Goal: Find specific page/section: Find specific page/section

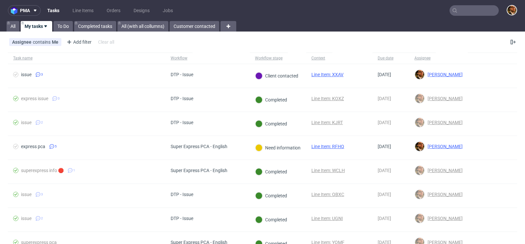
click at [467, 12] on input "text" at bounding box center [474, 10] width 49 height 11
paste input "R500220124"
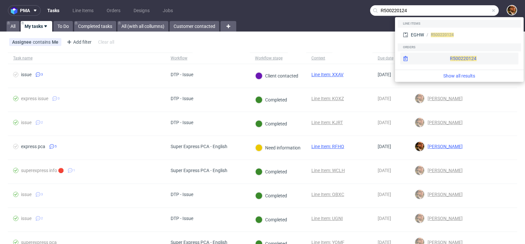
type input "R500220124"
click at [452, 59] on div "R500220124" at bounding box center [459, 59] width 118 height 12
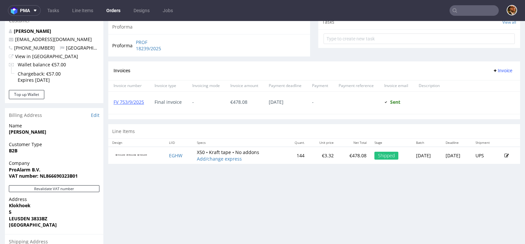
scroll to position [309, 0]
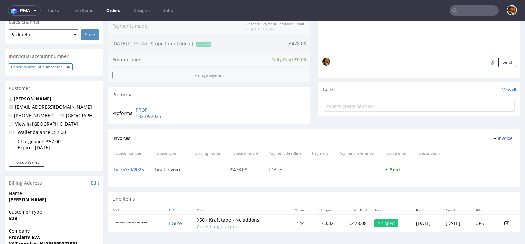
scroll to position [157, 0]
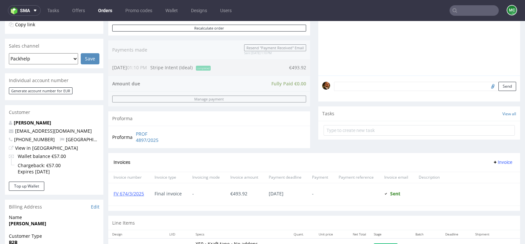
scroll to position [247, 0]
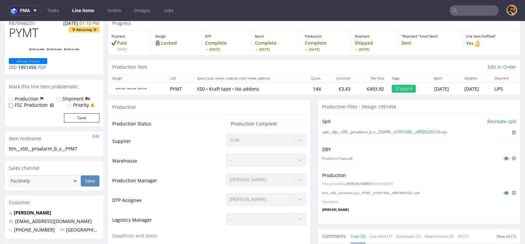
scroll to position [62, 0]
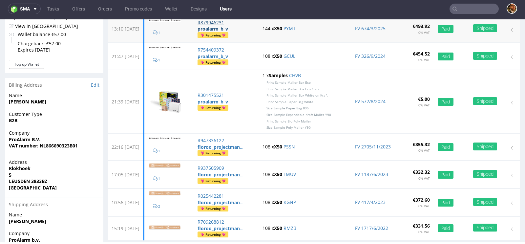
scroll to position [11, 0]
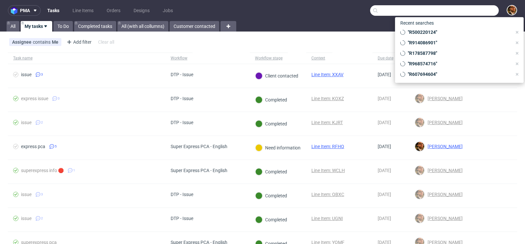
click at [462, 15] on input "text" at bounding box center [434, 10] width 129 height 11
paste input "R152705026"
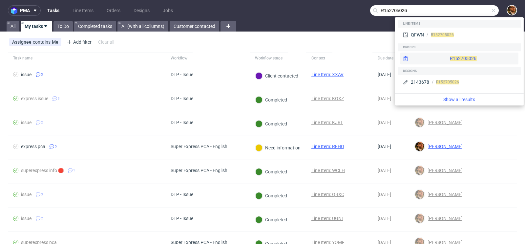
type input "R152705026"
click at [454, 55] on div "R152705026" at bounding box center [459, 59] width 118 height 12
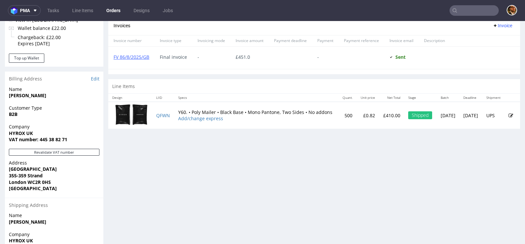
scroll to position [274, 0]
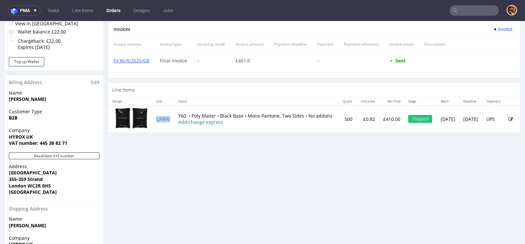
click at [162, 120] on td "QFWN" at bounding box center [163, 118] width 22 height 27
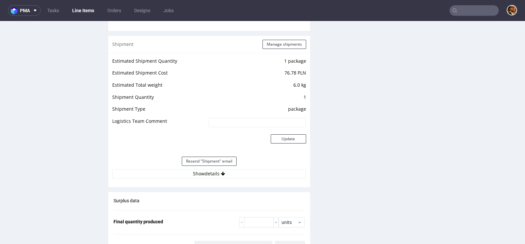
scroll to position [684, 0]
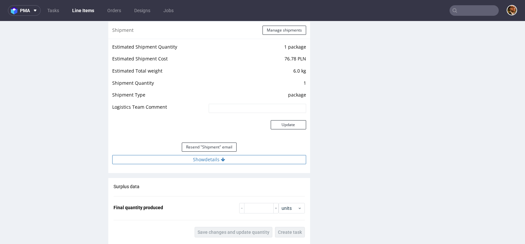
click at [209, 158] on button "Show details" at bounding box center [209, 159] width 194 height 9
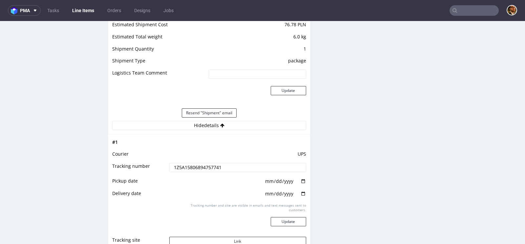
scroll to position [756, 0]
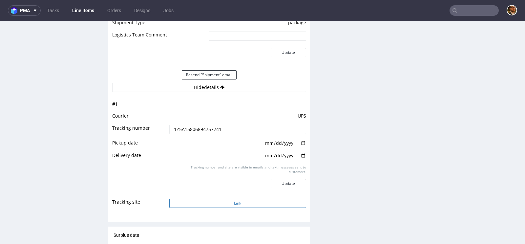
click at [228, 200] on button "Link" at bounding box center [237, 203] width 137 height 9
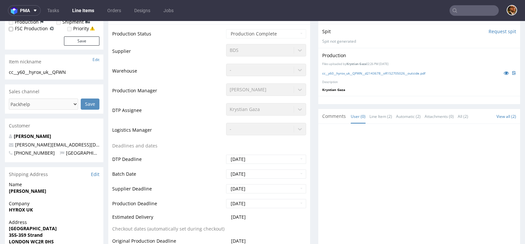
scroll to position [187, 0]
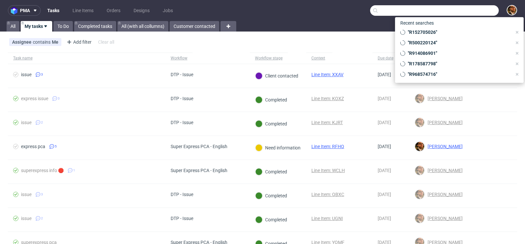
click at [467, 14] on input "text" at bounding box center [434, 10] width 129 height 11
paste input "R350462345"
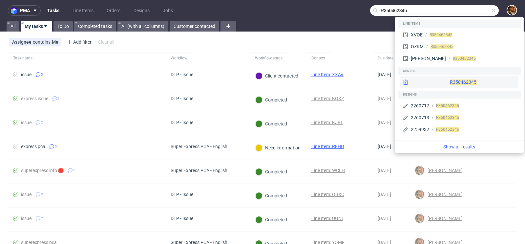
type input "R350462345"
click at [447, 85] on div "R350462345" at bounding box center [459, 82] width 118 height 12
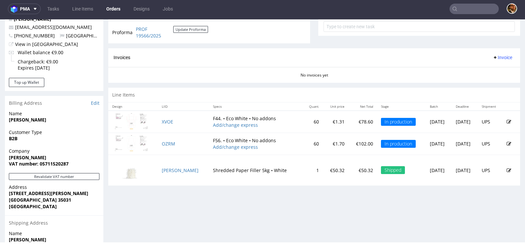
scroll to position [255, 0]
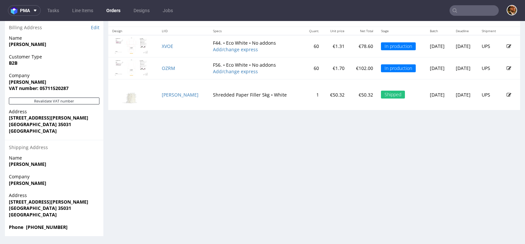
scroll to position [274, 0]
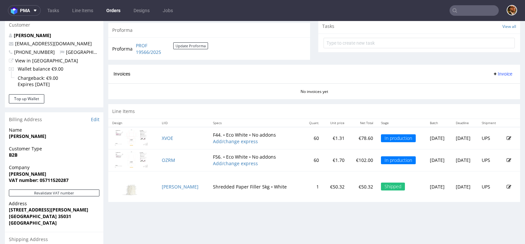
scroll to position [184, 0]
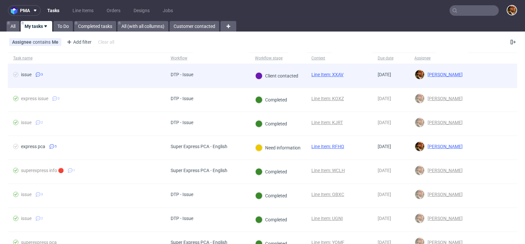
click at [468, 77] on div at bounding box center [492, 76] width 49 height 24
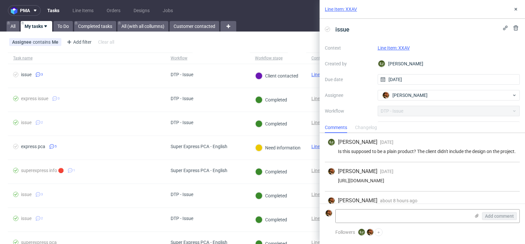
click at [395, 48] on link "Line Item: XXAV" at bounding box center [394, 47] width 32 height 5
